Goal: Task Accomplishment & Management: Use online tool/utility

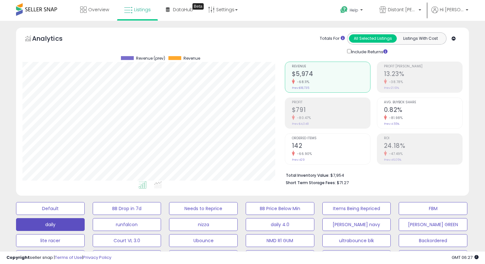
select select "**"
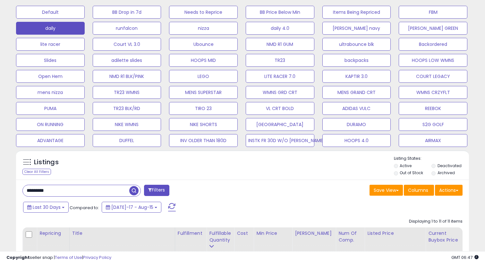
scroll to position [202, 0]
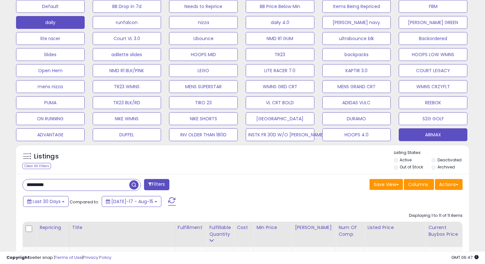
click at [410, 133] on button "AIRMAX" at bounding box center [433, 134] width 69 height 13
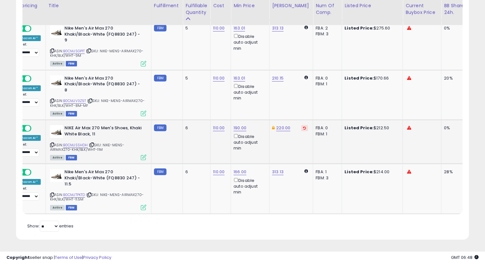
scroll to position [0, 27]
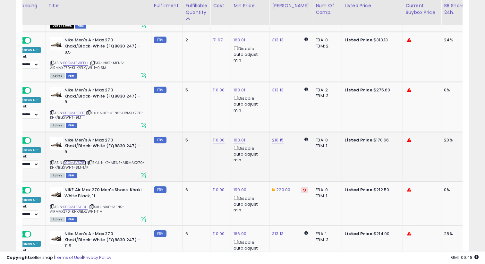
click at [83, 164] on link "B0CMJV3Z5T" at bounding box center [74, 162] width 23 height 5
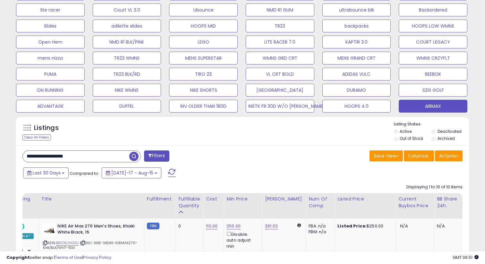
scroll to position [218, 0]
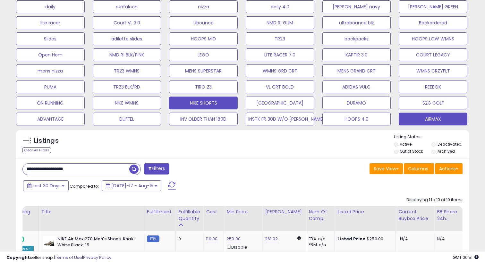
click at [207, 103] on button "NIKE SHORTS" at bounding box center [203, 103] width 69 height 13
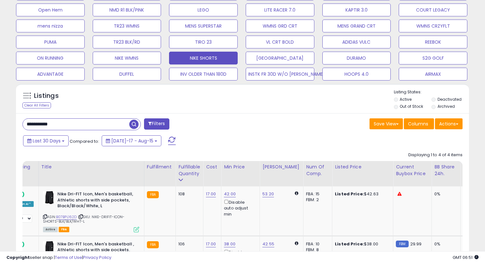
scroll to position [265, 0]
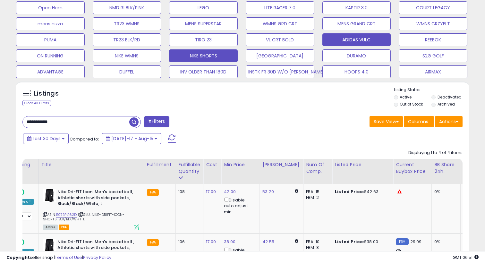
click at [344, 39] on button "ADIDAS VULC" at bounding box center [356, 39] width 69 height 13
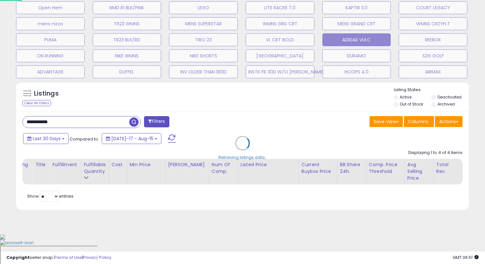
scroll to position [235, 0]
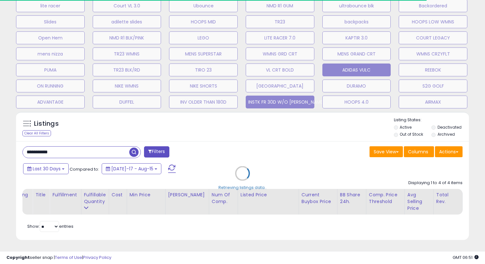
type input "**********"
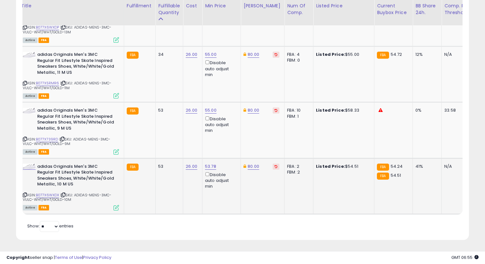
scroll to position [0, 65]
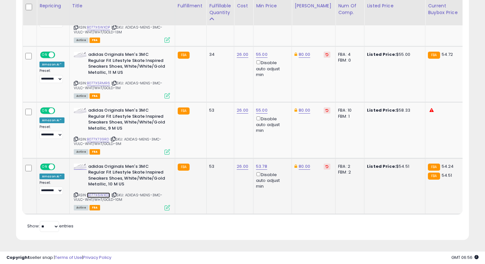
click at [98, 194] on link "B077X6WXDX" at bounding box center [98, 195] width 23 height 5
click at [258, 163] on td "53.78 Disable auto adjust min" at bounding box center [272, 186] width 39 height 56
click at [258, 111] on link "55.00" at bounding box center [262, 110] width 12 height 6
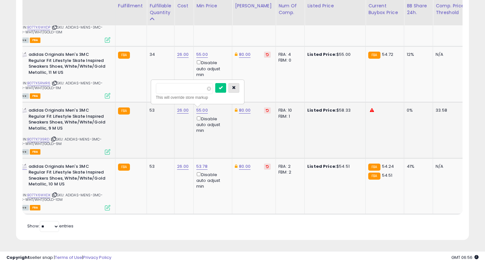
click at [239, 90] on button "button" at bounding box center [233, 88] width 11 height 10
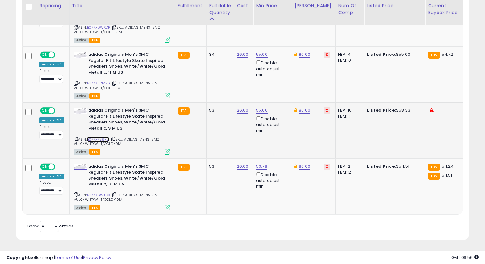
click at [99, 140] on link "B077X739RD" at bounding box center [98, 139] width 22 height 5
